Goal: Find specific page/section

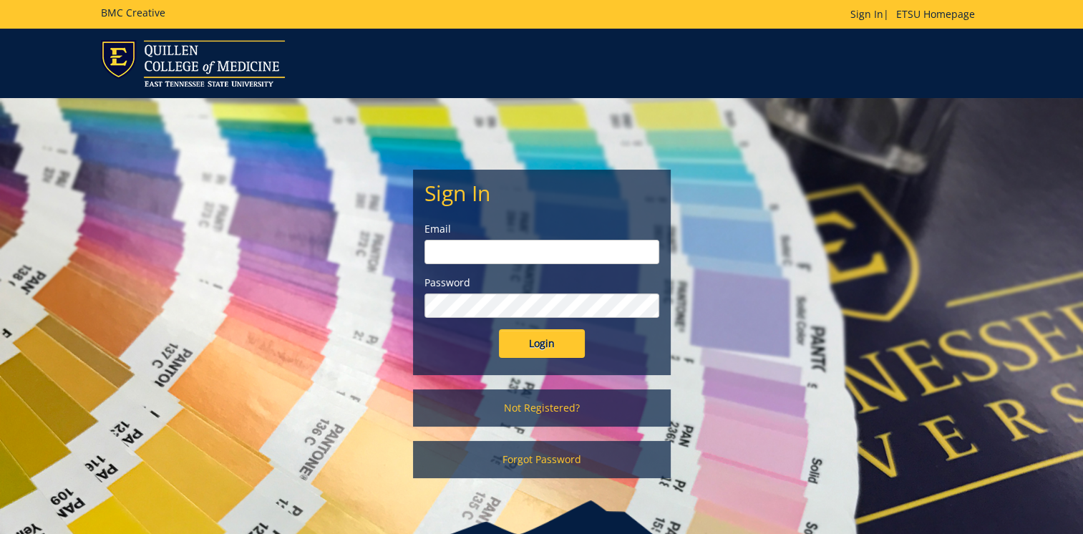
type input "[EMAIL_ADDRESS][DOMAIN_NAME]"
click at [558, 345] on input "Login" at bounding box center [542, 343] width 86 height 29
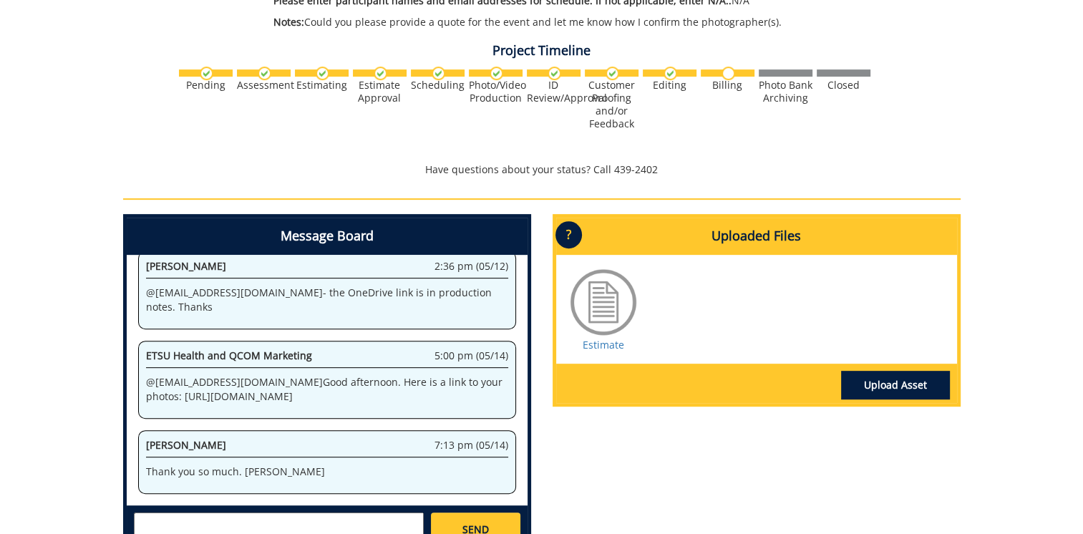
scroll to position [601, 0]
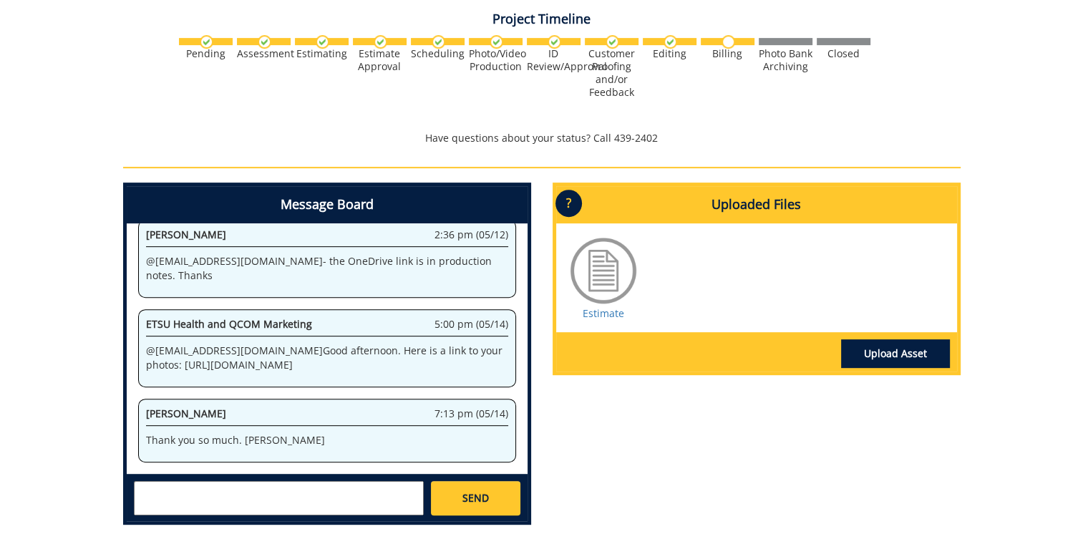
drag, startPoint x: 146, startPoint y: 336, endPoint x: 402, endPoint y: 366, distance: 257.9
click at [402, 366] on p "@ [EMAIL_ADDRESS][DOMAIN_NAME] Good afternoon. Here is a link to your photos: […" at bounding box center [327, 358] width 362 height 29
copy p "[URL][DOMAIN_NAME]"
